Goal: Information Seeking & Learning: Learn about a topic

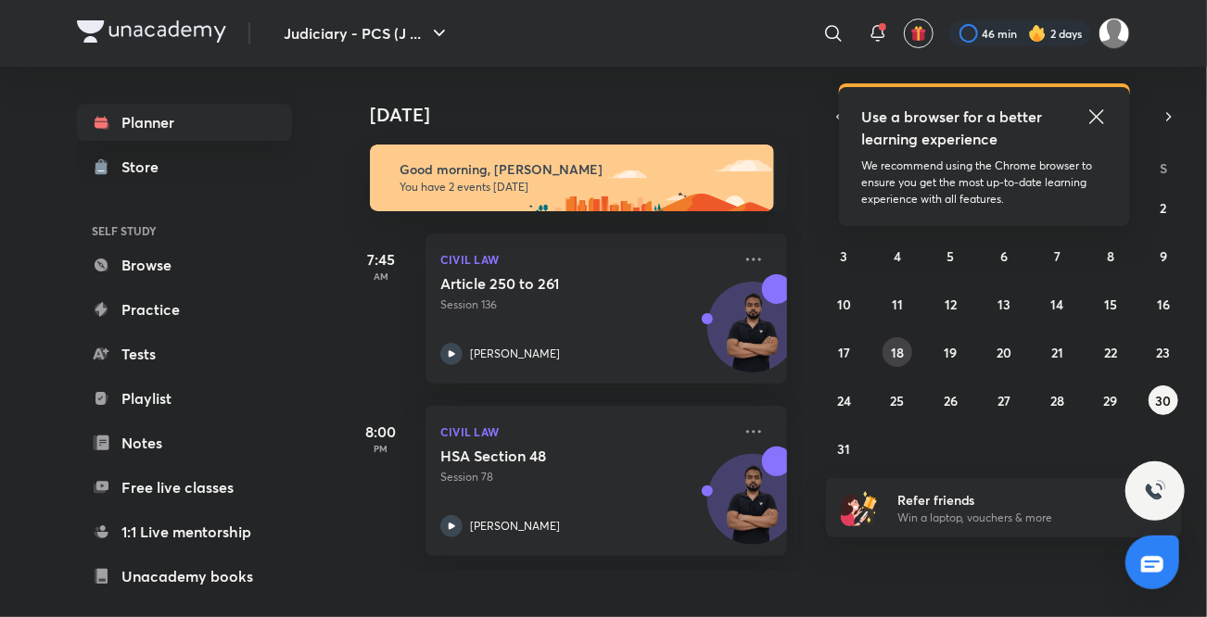
click at [889, 360] on button "18" at bounding box center [898, 352] width 30 height 30
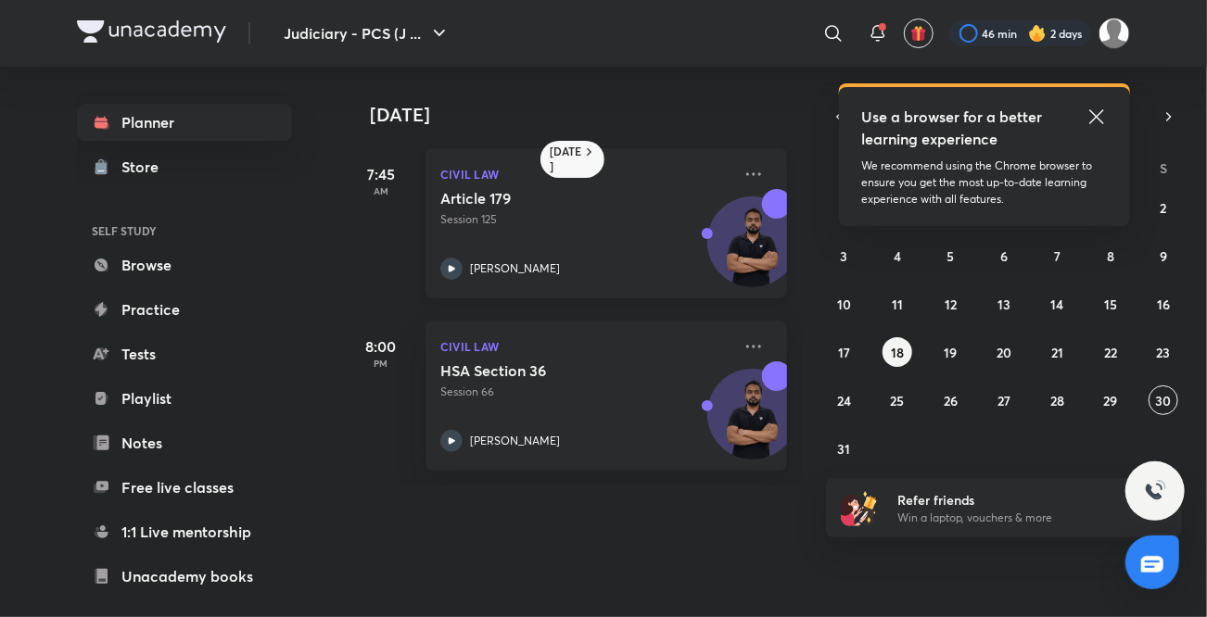
click at [449, 270] on icon at bounding box center [452, 268] width 6 height 6
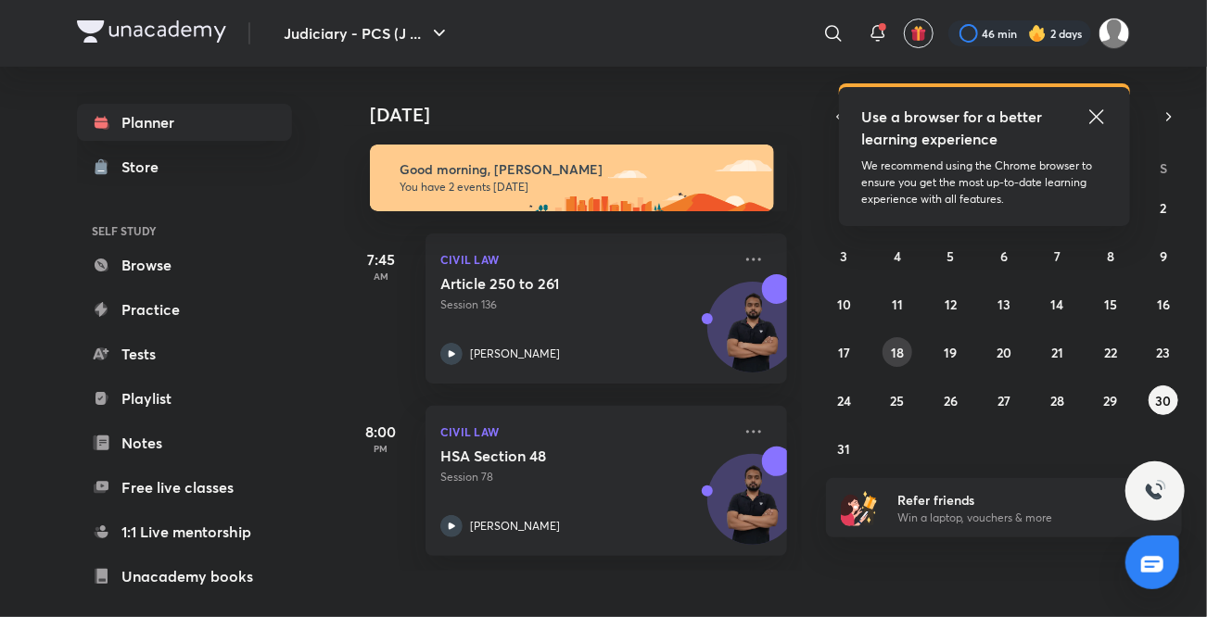
click at [903, 359] on abbr "18" at bounding box center [897, 353] width 13 height 18
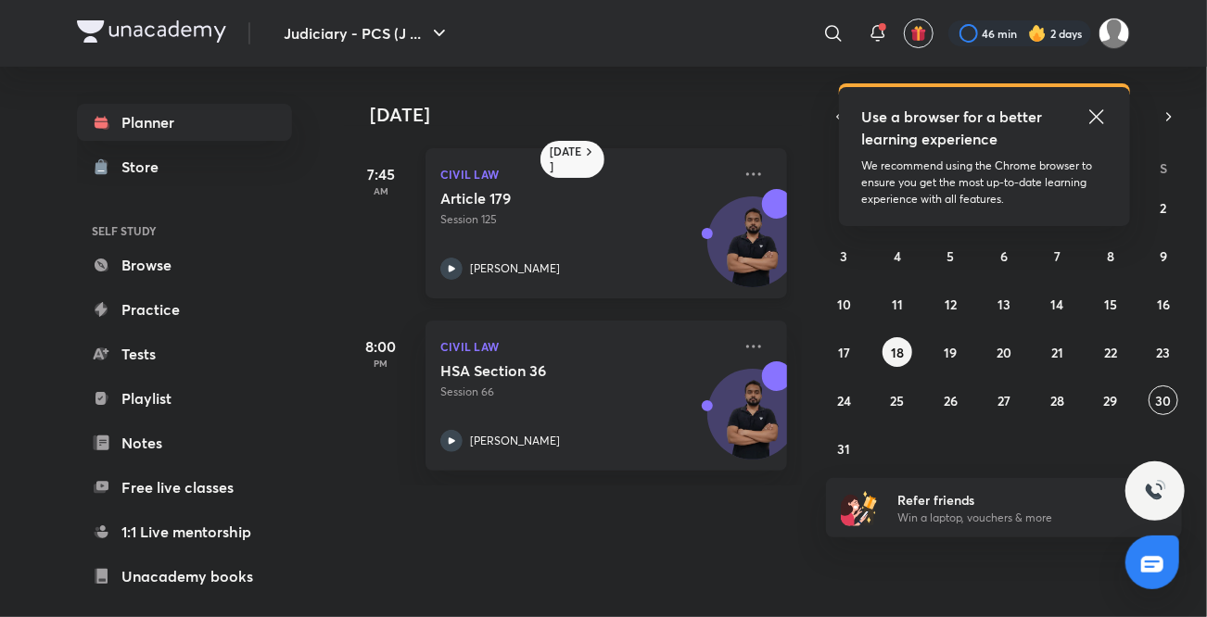
click at [458, 275] on icon at bounding box center [451, 269] width 22 height 22
